Goal: Task Accomplishment & Management: Use online tool/utility

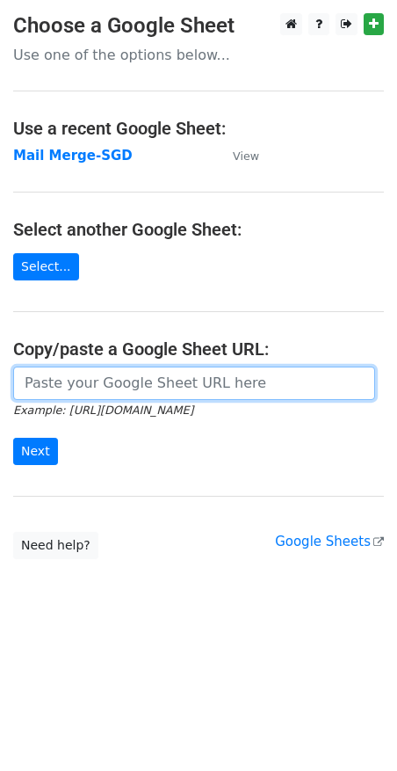
click at [111, 387] on input "url" at bounding box center [194, 382] width 362 height 33
paste input "[URL][DOMAIN_NAME]"
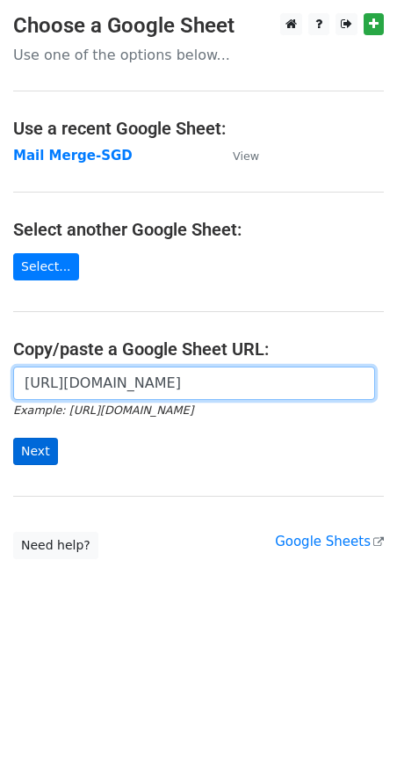
type input "[URL][DOMAIN_NAME]"
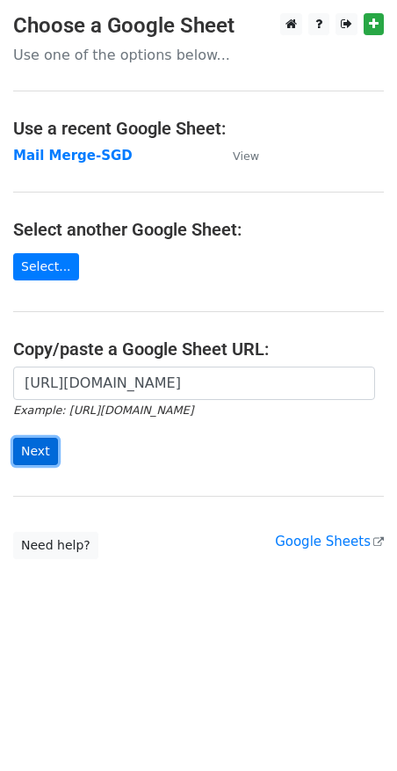
click at [25, 449] on input "Next" at bounding box center [35, 451] width 45 height 27
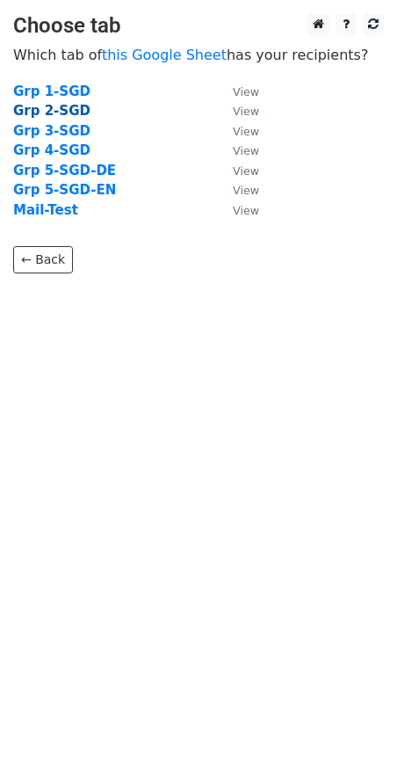
click at [62, 113] on strong "Grp 2-SGD" at bounding box center [51, 111] width 77 height 16
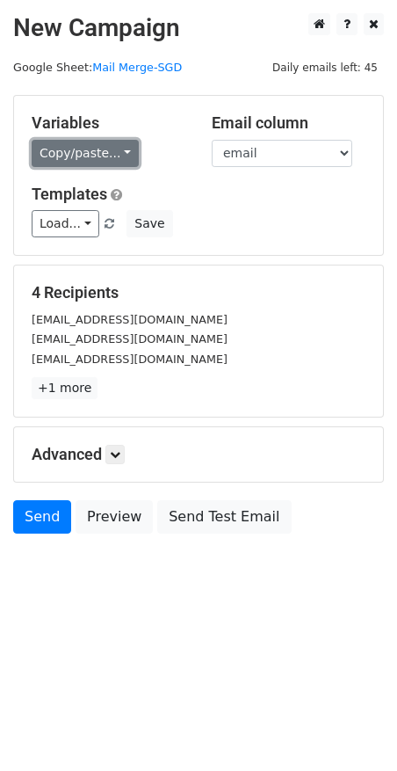
click at [106, 148] on link "Copy/paste..." at bounding box center [85, 153] width 107 height 27
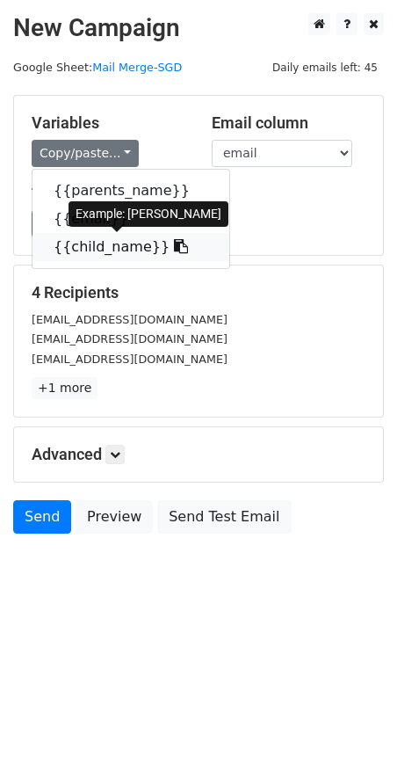
click at [100, 249] on link "{{child_name}}" at bounding box center [131, 247] width 197 height 28
